Goal: Book appointment/travel/reservation

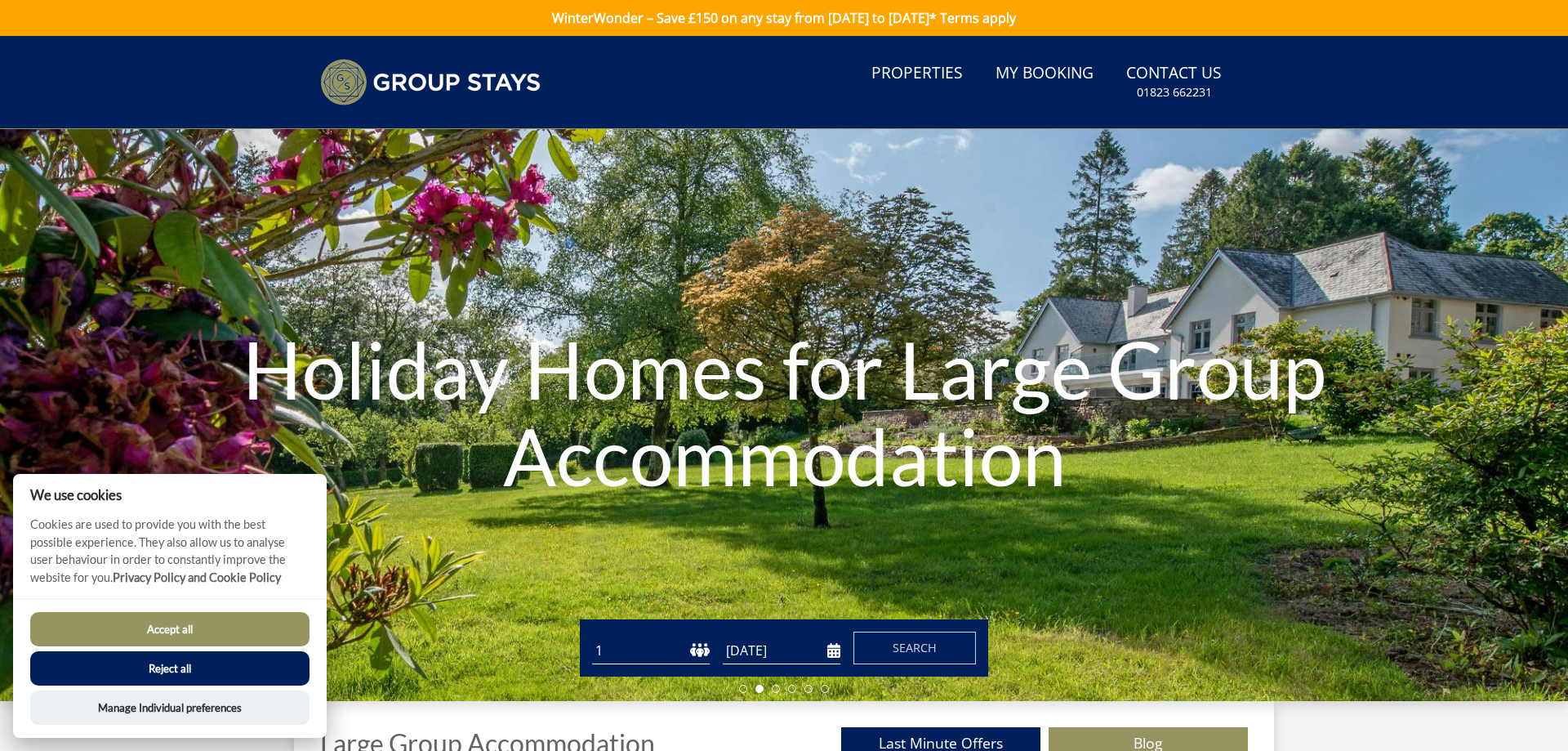
click at [221, 675] on button "Reject all" at bounding box center [170, 668] width 280 height 34
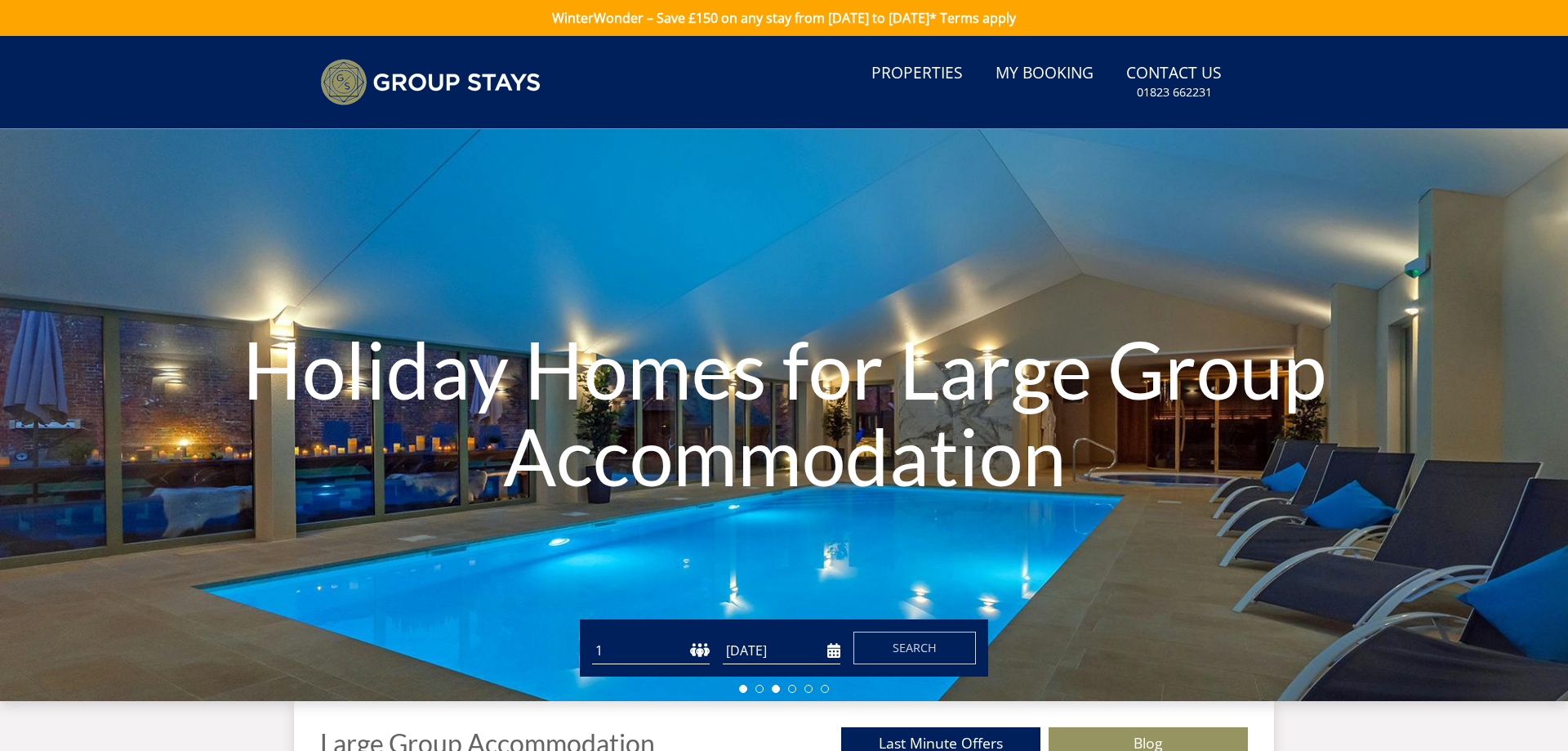
click at [773, 688] on li at bounding box center [775, 688] width 8 height 8
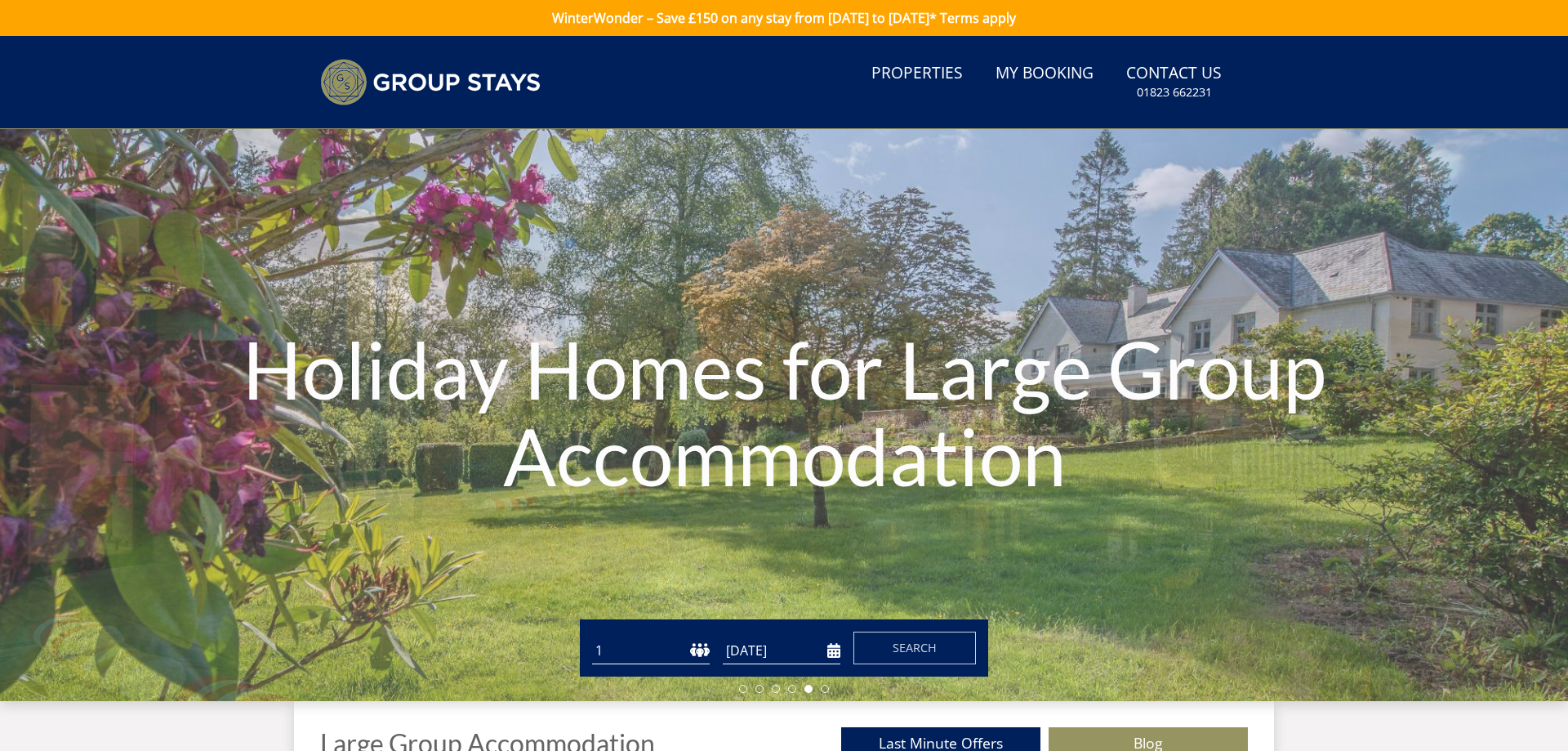
click at [833, 651] on input "[DATE]" at bounding box center [781, 650] width 118 height 27
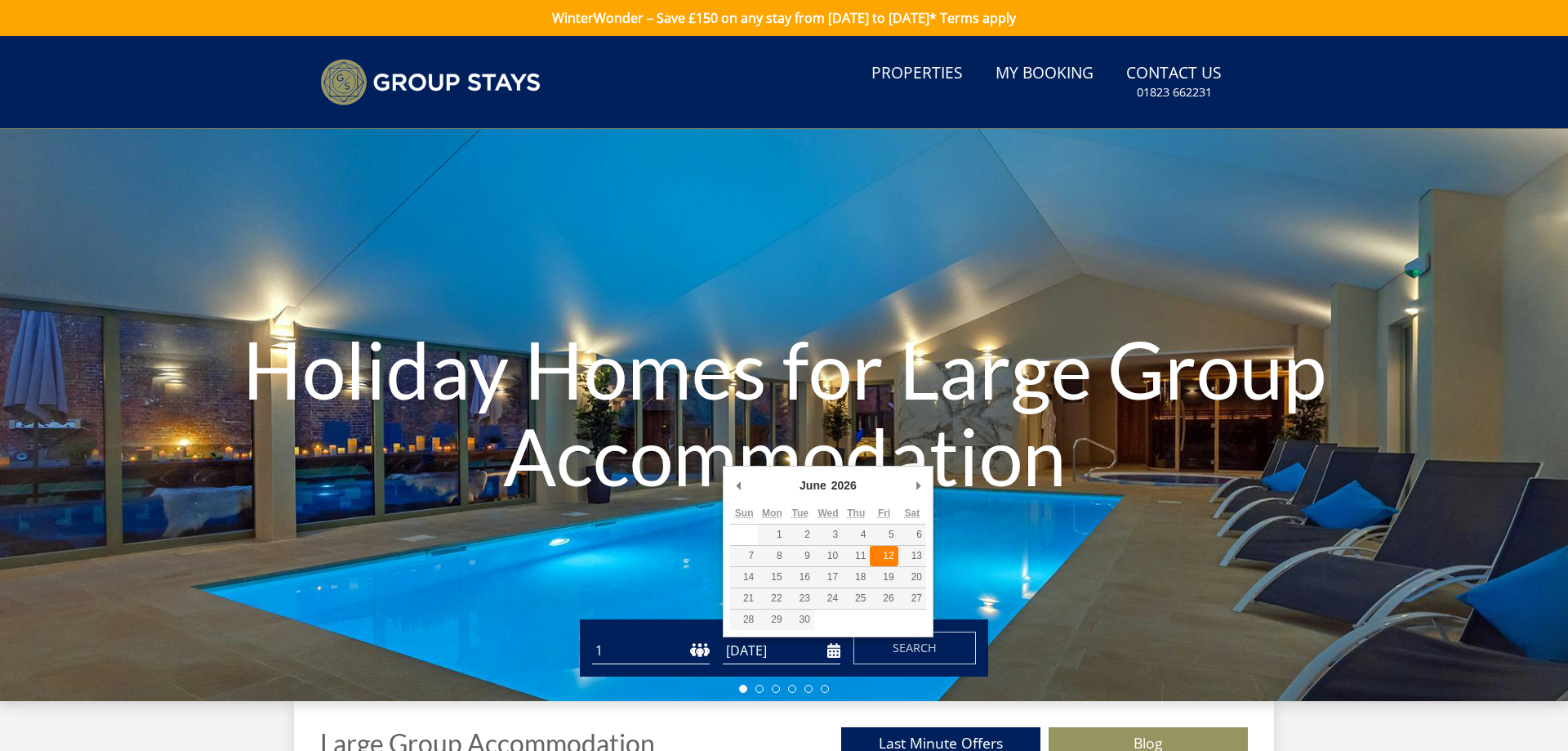
type input "[DATE]"
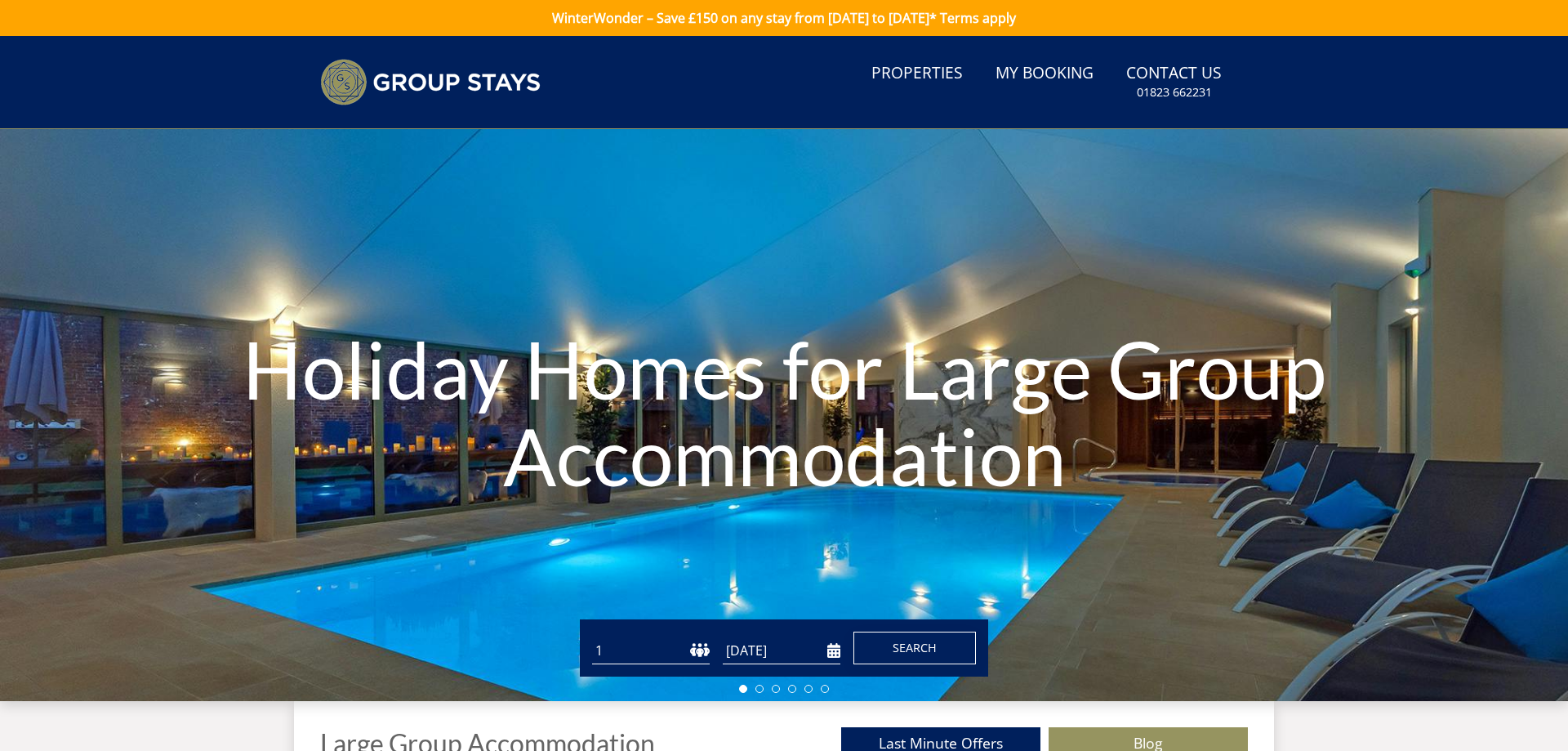
click at [920, 644] on span "Search" at bounding box center [914, 647] width 44 height 15
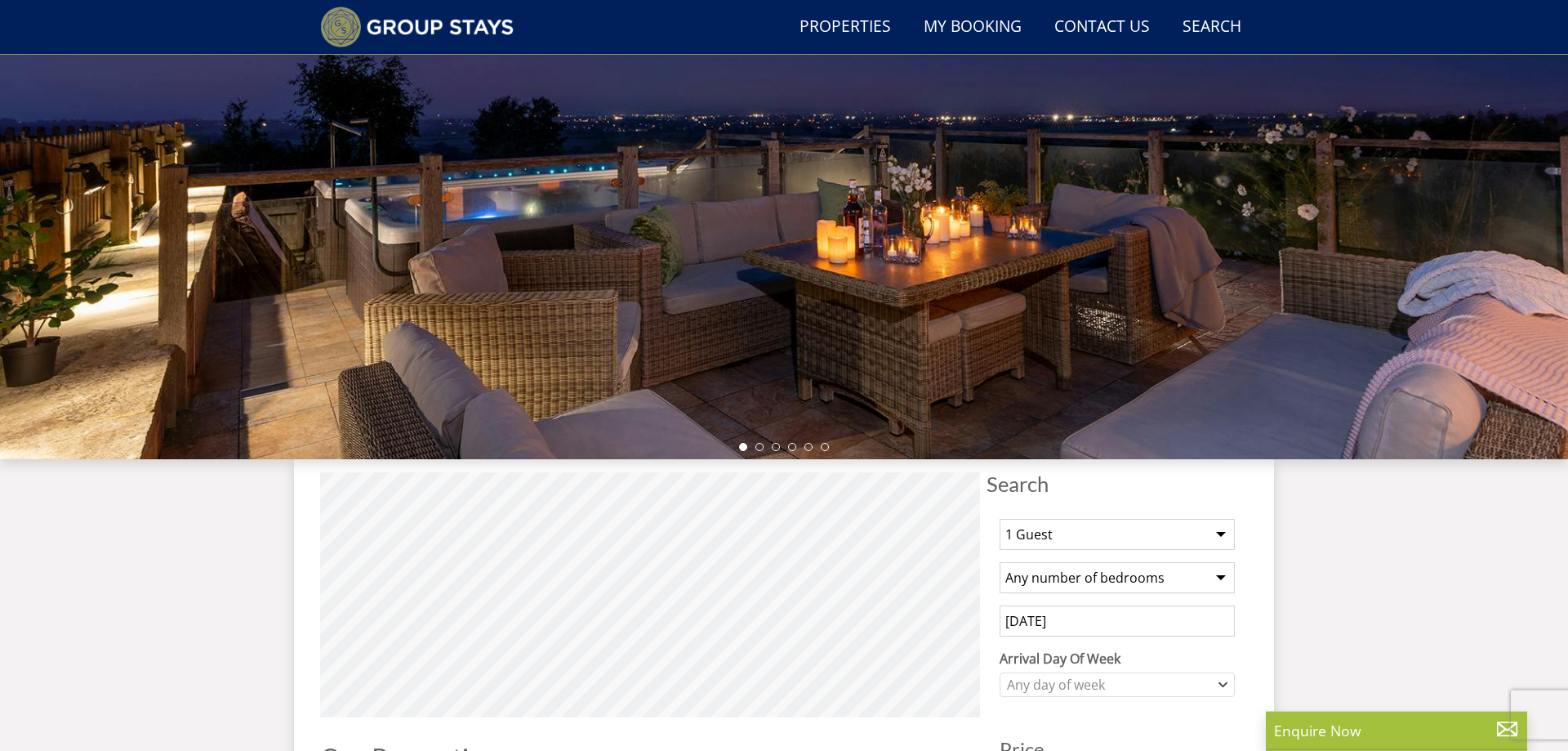
scroll to position [210, 0]
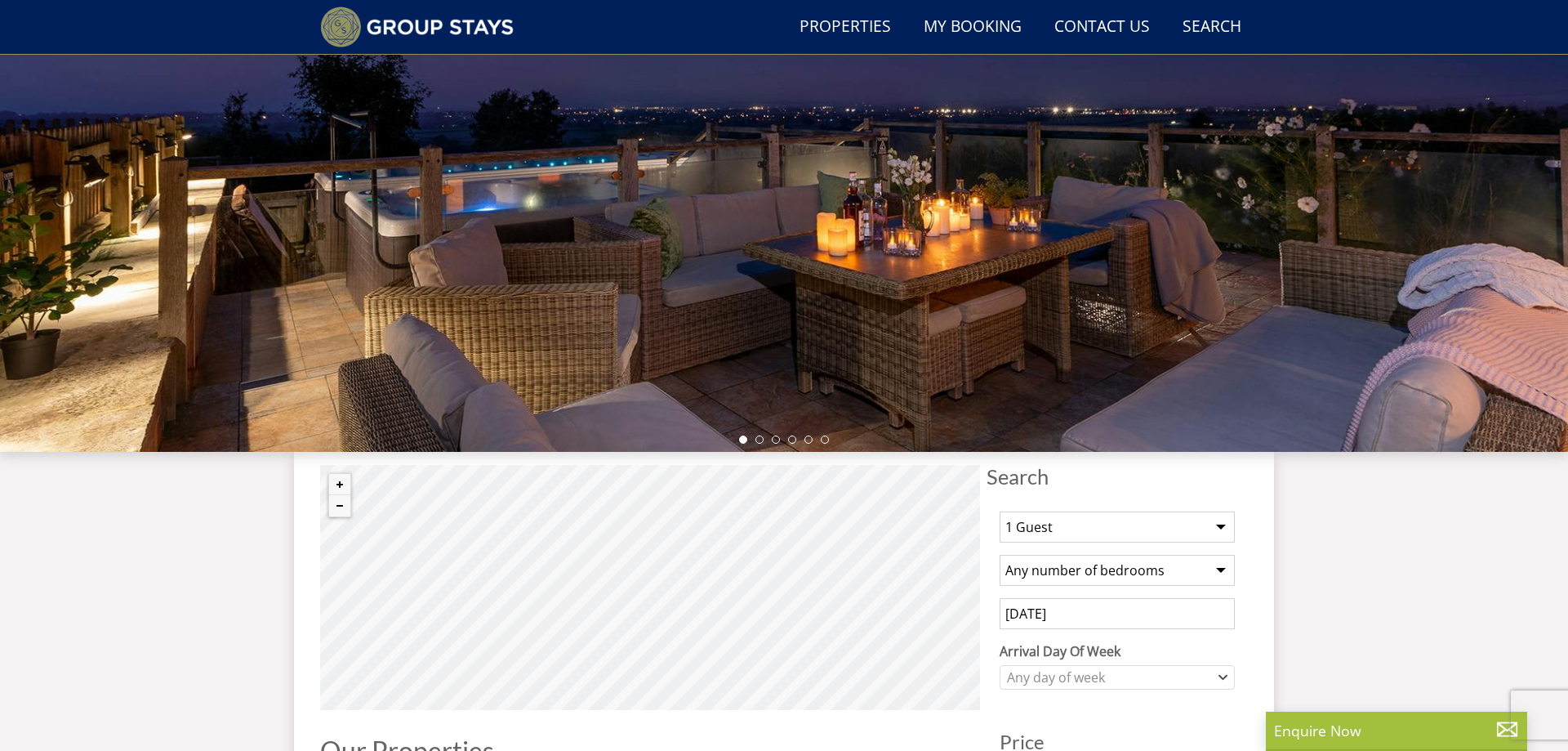
click at [1000, 511] on select "1 Guest 2 Guests 3 Guests 4 Guests 5 Guests 6 Guests 7 Guests 8 Guests 9 Guests…" at bounding box center [1118, 526] width 236 height 31
select select "18"
click option "18 Guests" at bounding box center [0, 0] width 0 height 0
click at [1228, 675] on div "Any day of week" at bounding box center [1118, 676] width 236 height 24
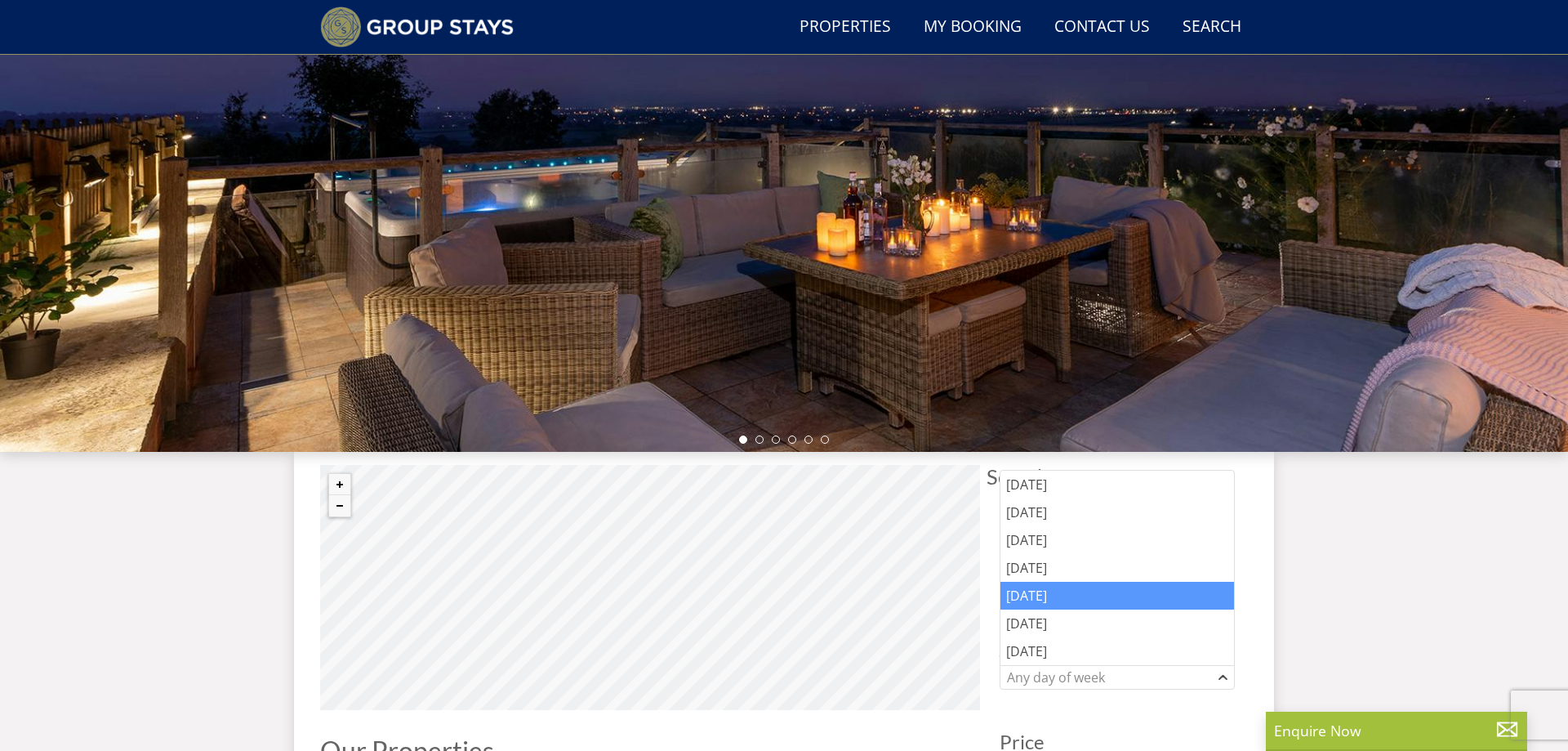
click at [1051, 592] on div "[DATE]" at bounding box center [1117, 595] width 234 height 28
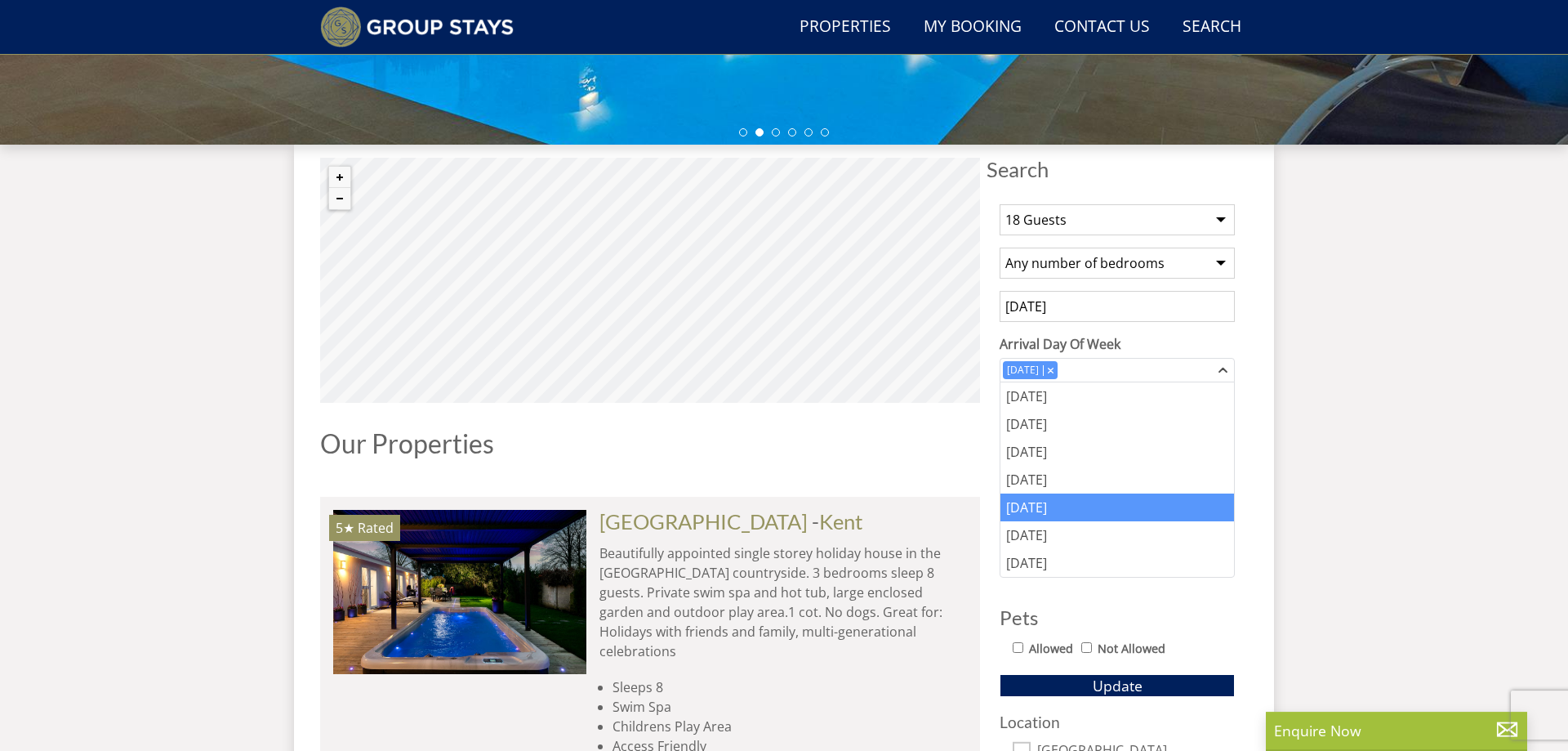
scroll to position [544, 0]
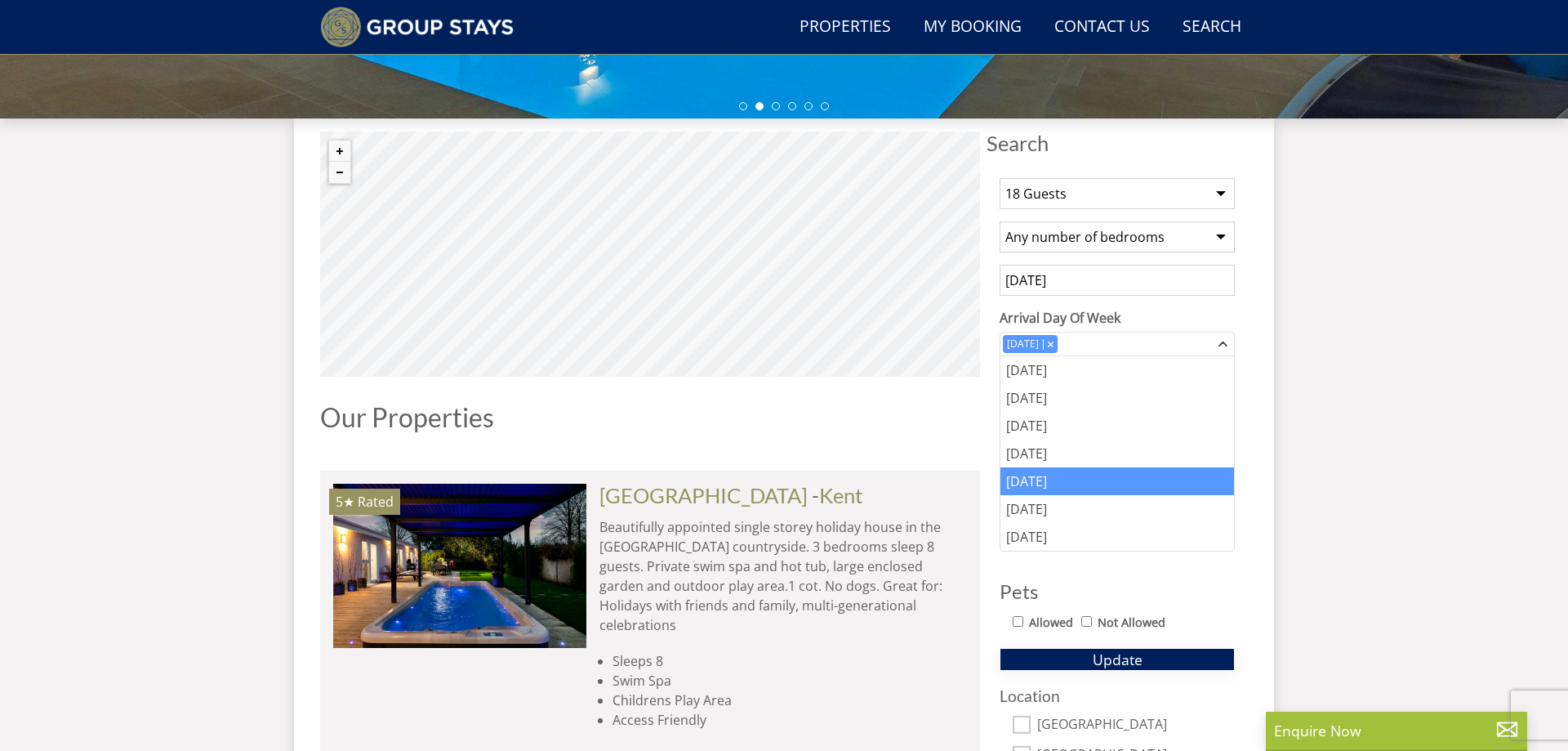
click at [1121, 657] on span "Update" at bounding box center [1117, 659] width 49 height 20
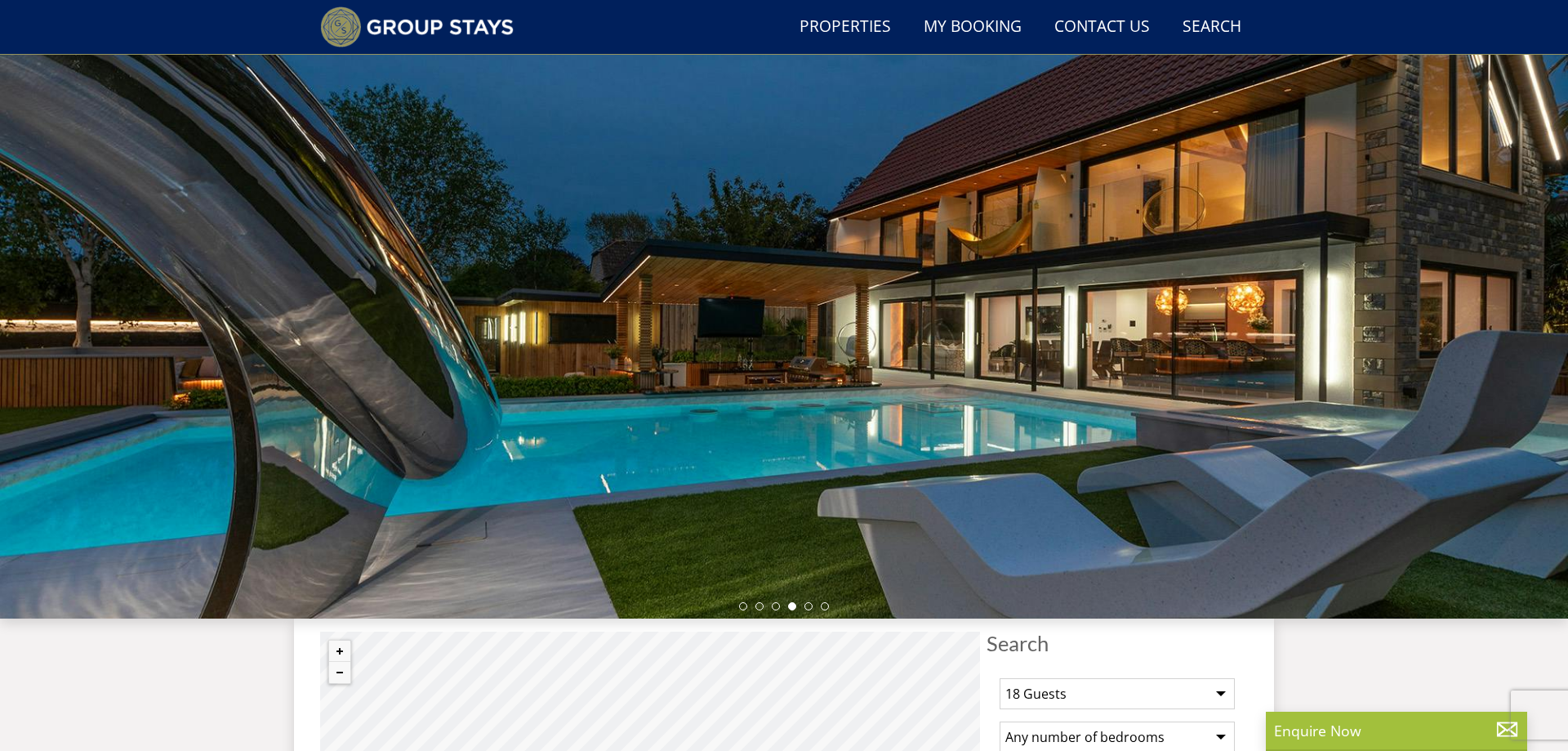
scroll to position [0, 0]
